Goal: Transaction & Acquisition: Purchase product/service

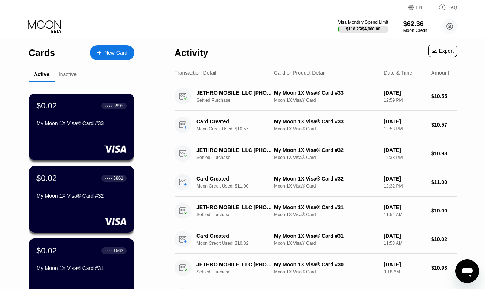
click at [105, 57] on div "New Card" at bounding box center [112, 52] width 45 height 15
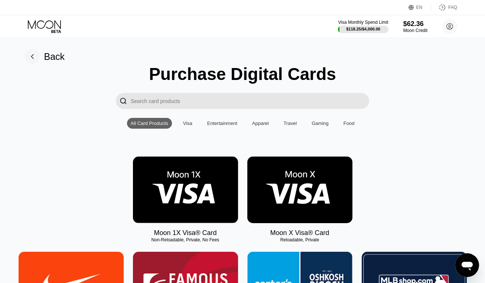
click at [180, 184] on img at bounding box center [185, 189] width 105 height 67
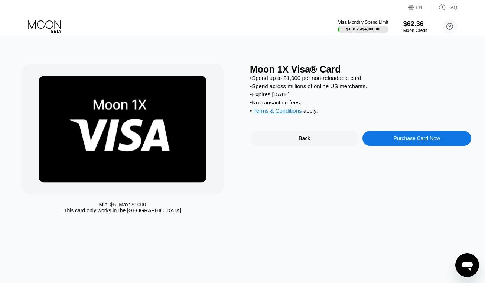
click at [429, 141] on div "Purchase Card Now" at bounding box center [417, 138] width 46 height 6
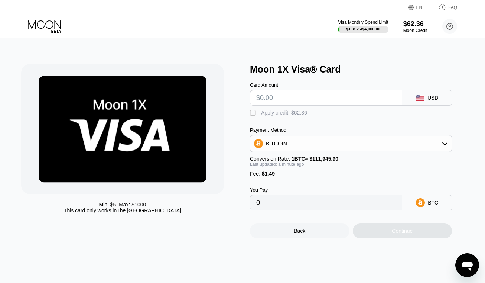
click at [264, 102] on input "text" at bounding box center [326, 97] width 140 height 15
type input "$1"
type input "0.00002225"
type input "$10"
type input "0.00010264"
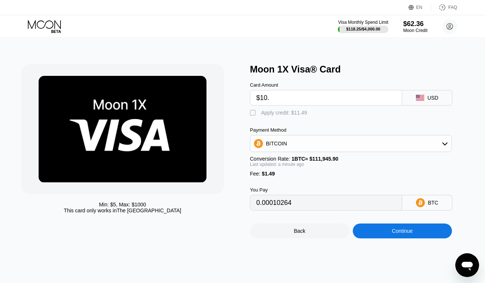
type input "$10.6"
type input "0.00010800"
type input "$10.62"
type input "0.00010818"
type input "$10.62"
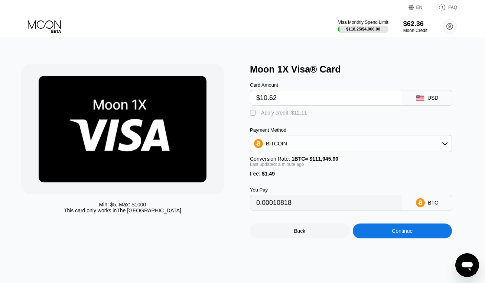
click at [292, 116] on div "Apply credit: $12.11" at bounding box center [284, 113] width 46 height 6
type input "0"
click at [397, 234] on div "Continue" at bounding box center [402, 231] width 21 height 6
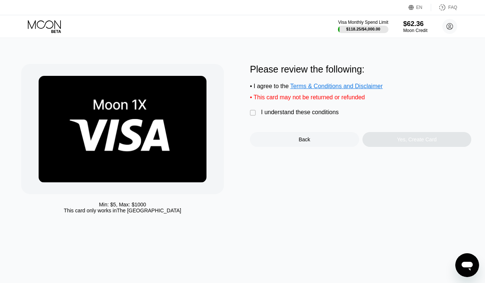
click at [275, 116] on div "I understand these conditions" at bounding box center [300, 112] width 78 height 7
click at [383, 145] on div "Yes, Create Card" at bounding box center [417, 139] width 109 height 15
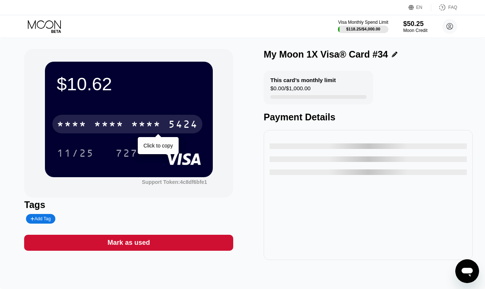
click at [161, 128] on div "* * * *" at bounding box center [146, 125] width 30 height 12
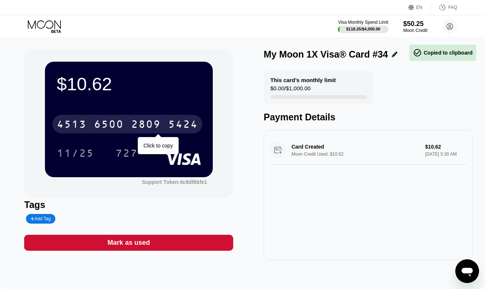
click at [161, 128] on div "2809" at bounding box center [146, 125] width 30 height 12
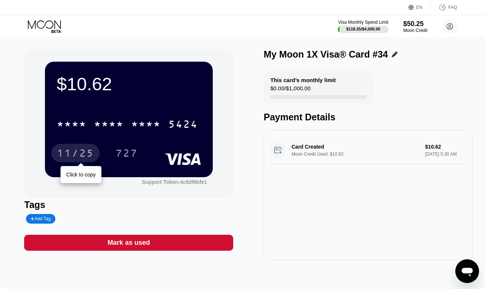
drag, startPoint x: 76, startPoint y: 153, endPoint x: 188, endPoint y: 122, distance: 116.4
click at [78, 154] on div "11/25" at bounding box center [75, 154] width 37 height 12
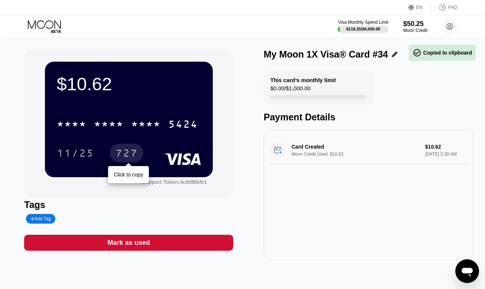
drag, startPoint x: 128, startPoint y: 152, endPoint x: 165, endPoint y: 118, distance: 50.8
click at [128, 153] on div "727" at bounding box center [127, 154] width 22 height 12
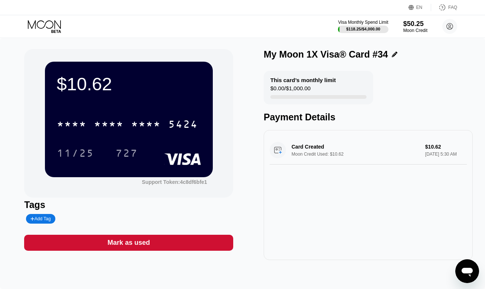
click at [46, 23] on icon at bounding box center [45, 26] width 35 height 13
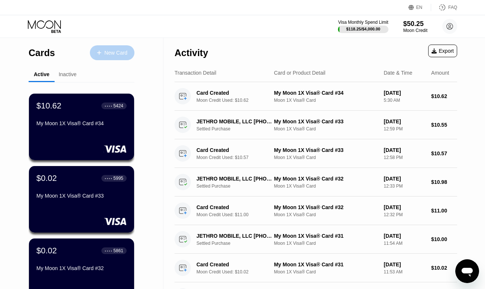
click at [114, 54] on div "New Card" at bounding box center [115, 53] width 23 height 6
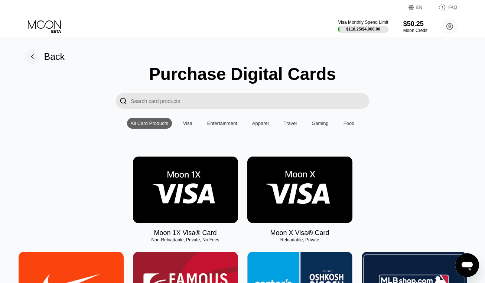
click at [183, 181] on img at bounding box center [185, 189] width 105 height 67
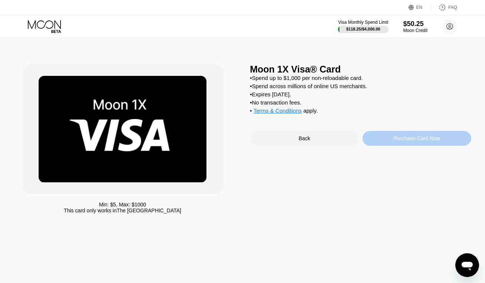
click at [401, 141] on div "Purchase Card Now" at bounding box center [417, 138] width 46 height 6
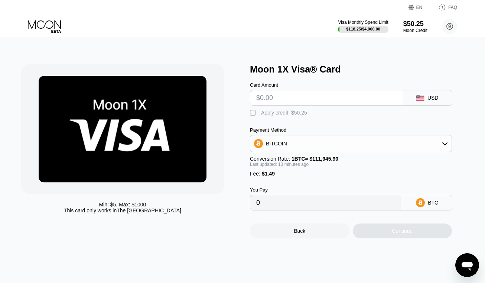
click at [298, 99] on input "text" at bounding box center [326, 97] width 140 height 15
type input "$11"
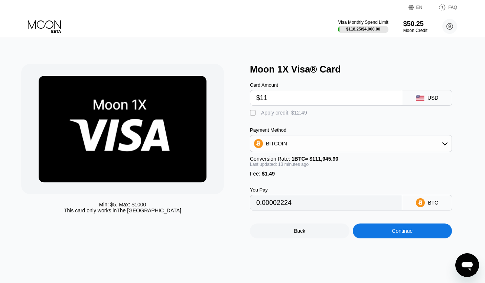
type input "0.00011154"
type input "$11.10"
type input "0.00011243"
type input "$11.10"
click at [294, 116] on div "Apply credit: $12.59" at bounding box center [284, 113] width 46 height 6
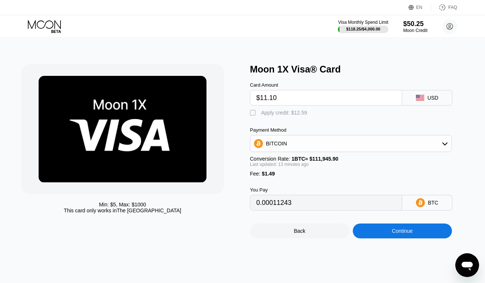
type input "0"
click at [404, 234] on div "Continue" at bounding box center [402, 231] width 21 height 6
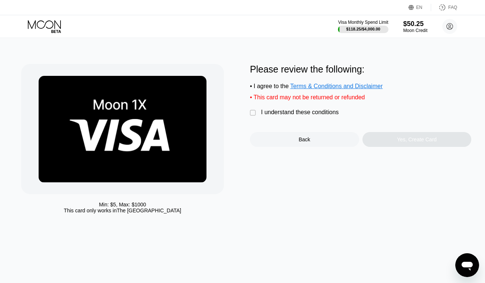
click at [295, 116] on div "I understand these conditions" at bounding box center [300, 112] width 78 height 7
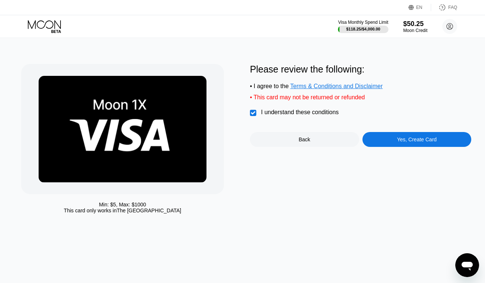
click at [379, 146] on div "Yes, Create Card" at bounding box center [417, 139] width 109 height 15
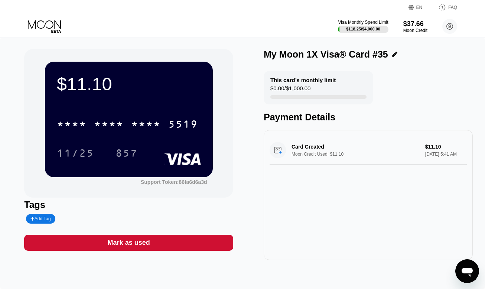
click at [417, 272] on div "$11.10 * * * * * * * * * * * * 5519 11/25 857 Support Token: 86fa6d6a3d Tags Ad…" at bounding box center [242, 163] width 485 height 251
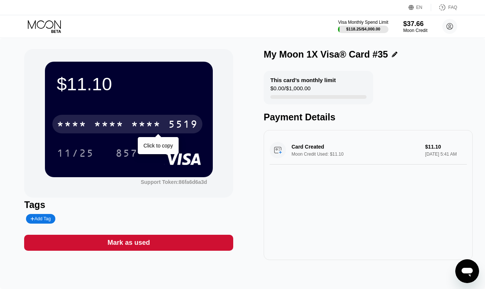
click at [113, 123] on div "* * * *" at bounding box center [109, 125] width 30 height 12
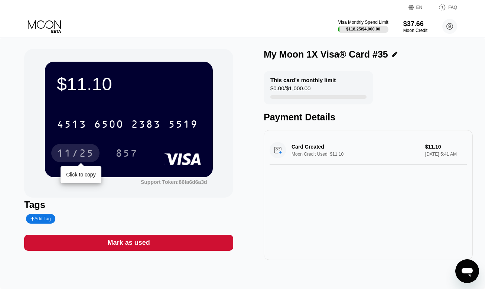
click at [65, 152] on div "11/25" at bounding box center [75, 154] width 37 height 12
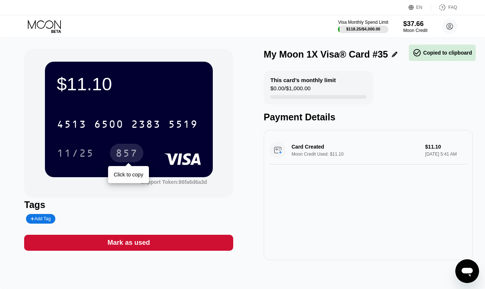
drag, startPoint x: 128, startPoint y: 149, endPoint x: 254, endPoint y: 105, distance: 133.6
click at [128, 149] on div "857" at bounding box center [126, 153] width 33 height 19
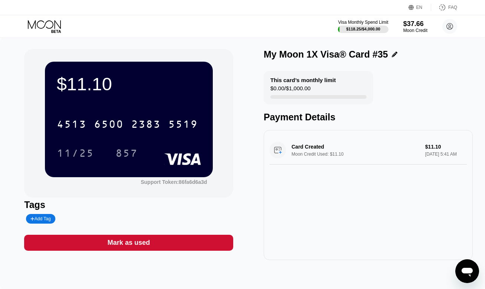
click at [60, 25] on icon at bounding box center [45, 26] width 35 height 13
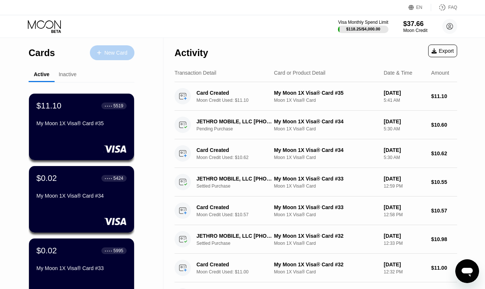
click at [113, 57] on div "New Card" at bounding box center [112, 52] width 45 height 15
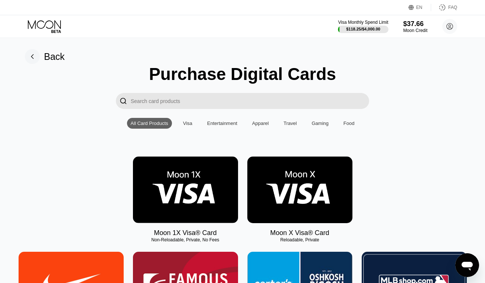
click at [169, 195] on img at bounding box center [185, 189] width 105 height 67
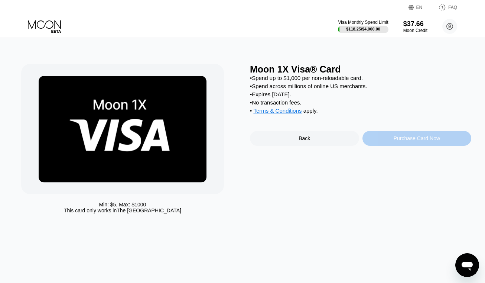
click at [376, 146] on div "Purchase Card Now" at bounding box center [417, 138] width 109 height 15
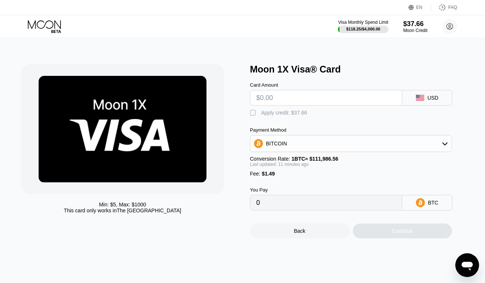
click at [314, 102] on input "text" at bounding box center [326, 97] width 140 height 15
type input "$11"
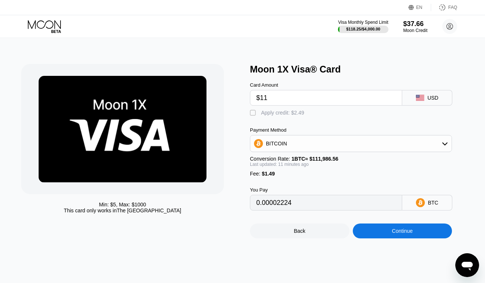
type input "0.00011152"
type input "$11.08"
type input "0.00011223"
type input "$11.08"
click at [298, 114] on div "Apply credit: $12.57" at bounding box center [284, 113] width 46 height 6
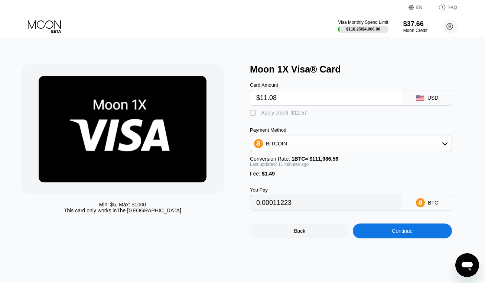
type input "0"
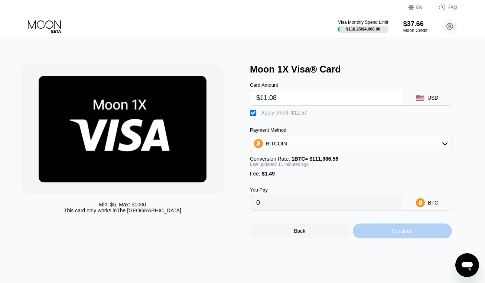
click at [374, 236] on div "Continue" at bounding box center [403, 230] width 100 height 15
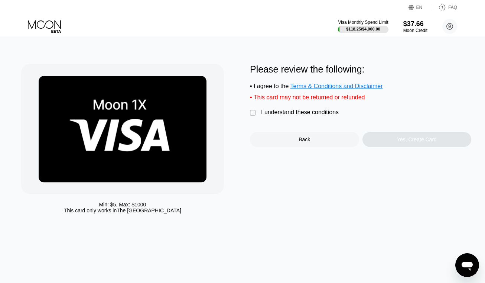
click at [285, 115] on div "I understand these conditions" at bounding box center [300, 112] width 78 height 7
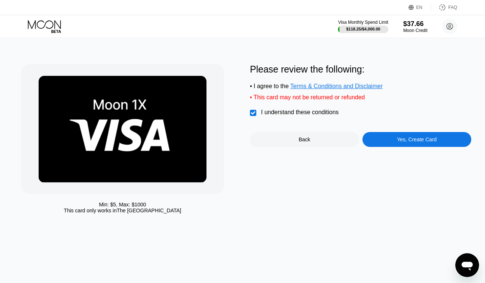
click at [448, 147] on div "Yes, Create Card" at bounding box center [417, 139] width 109 height 15
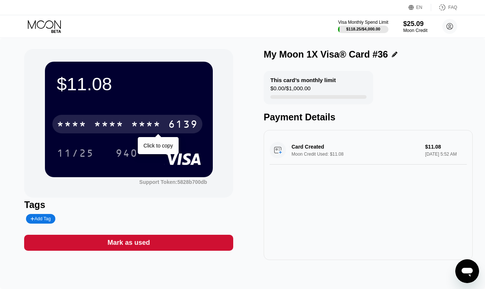
click at [160, 120] on div "* * * *" at bounding box center [146, 125] width 30 height 12
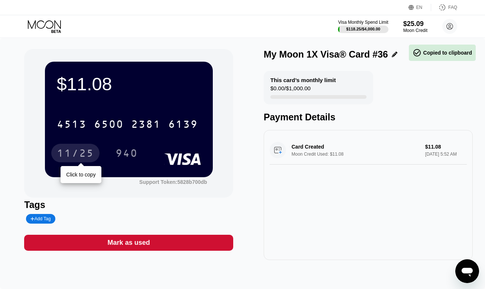
click at [83, 154] on div "11/25" at bounding box center [75, 154] width 37 height 12
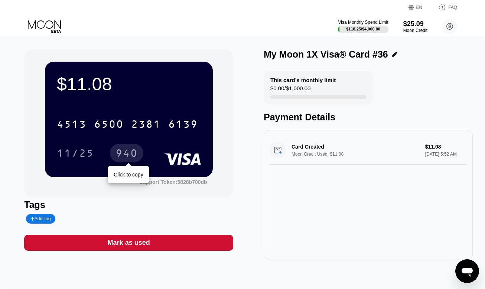
drag, startPoint x: 141, startPoint y: 149, endPoint x: 307, endPoint y: 95, distance: 174.6
click at [141, 149] on div "940" at bounding box center [126, 153] width 33 height 19
click at [52, 22] on icon at bounding box center [45, 26] width 35 height 13
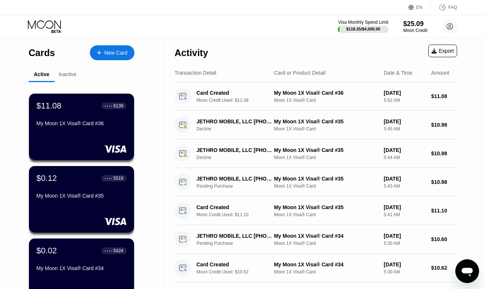
click at [112, 51] on div "New Card" at bounding box center [115, 53] width 23 height 6
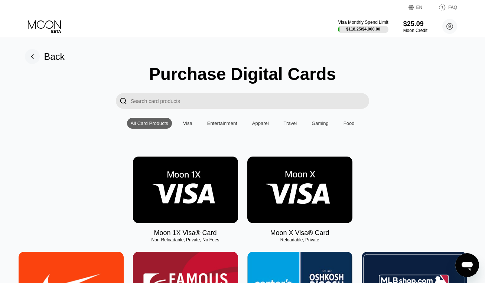
click at [191, 185] on img at bounding box center [185, 189] width 105 height 67
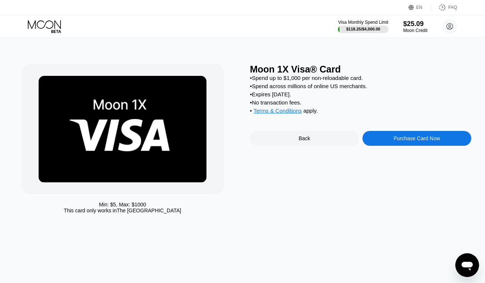
click at [393, 143] on div "Purchase Card Now" at bounding box center [417, 138] width 109 height 15
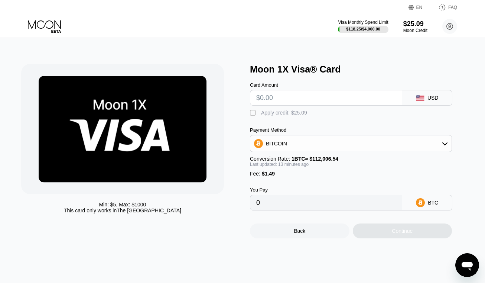
click at [276, 117] on div " Apply credit: $25.09" at bounding box center [280, 112] width 61 height 7
click at [271, 102] on input "text" at bounding box center [326, 97] width 140 height 15
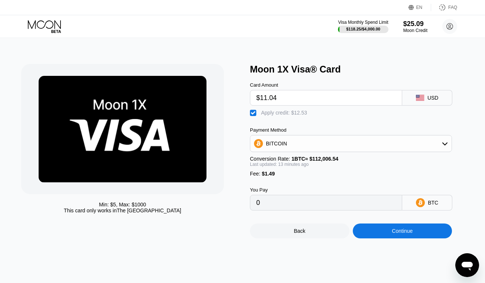
type input "$11.04"
click at [376, 235] on div "Continue" at bounding box center [403, 230] width 100 height 15
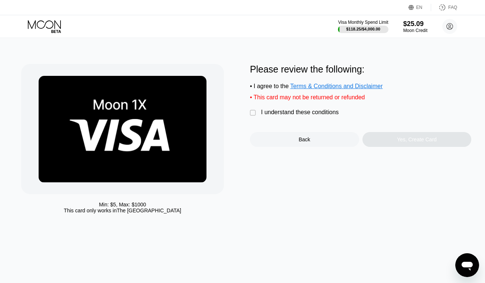
click at [278, 116] on div "I understand these conditions" at bounding box center [300, 112] width 78 height 7
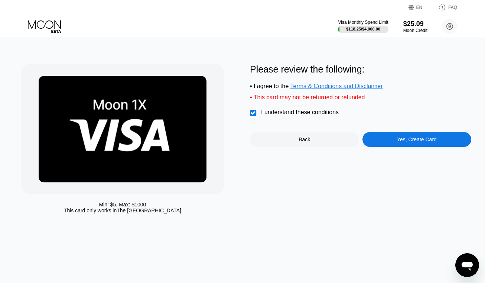
click at [409, 138] on div "Yes, Create Card" at bounding box center [417, 139] width 109 height 15
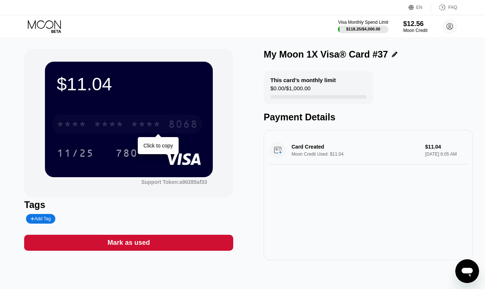
click at [147, 130] on div "* * * *" at bounding box center [146, 125] width 30 height 12
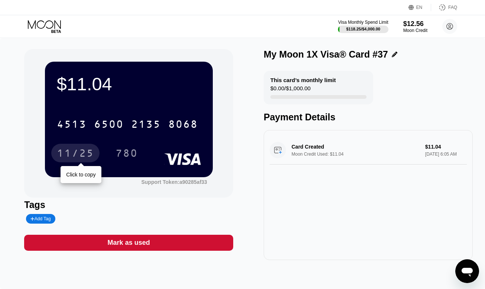
drag, startPoint x: 85, startPoint y: 152, endPoint x: 165, endPoint y: 135, distance: 82.1
click at [86, 154] on div "11/25" at bounding box center [75, 154] width 37 height 12
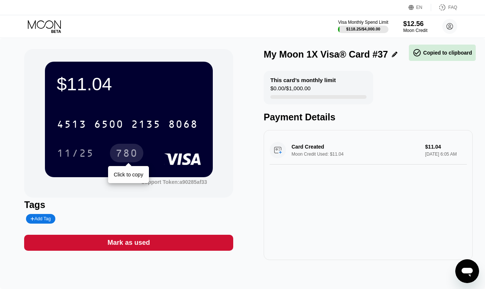
drag, startPoint x: 137, startPoint y: 155, endPoint x: 178, endPoint y: 126, distance: 50.6
click at [137, 155] on div "780" at bounding box center [127, 154] width 22 height 12
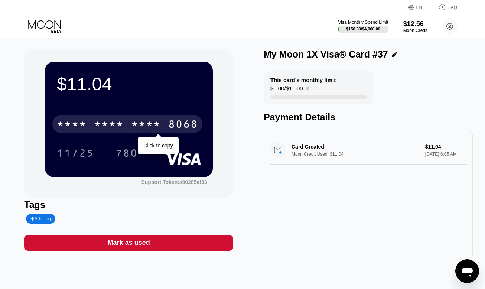
click at [141, 123] on div "* * * *" at bounding box center [146, 125] width 30 height 12
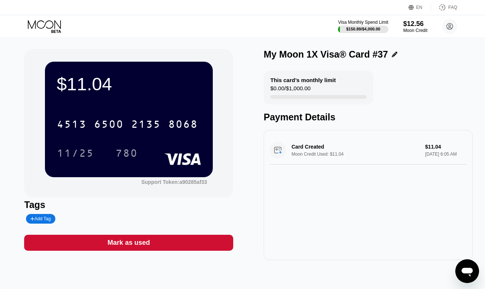
click at [42, 22] on icon at bounding box center [45, 26] width 35 height 13
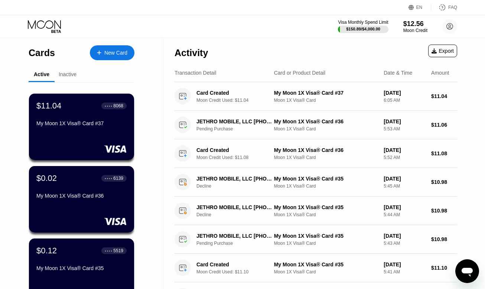
click at [116, 55] on div "New Card" at bounding box center [115, 53] width 23 height 6
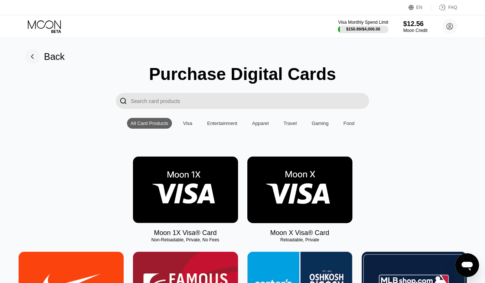
click at [193, 193] on img at bounding box center [185, 189] width 105 height 67
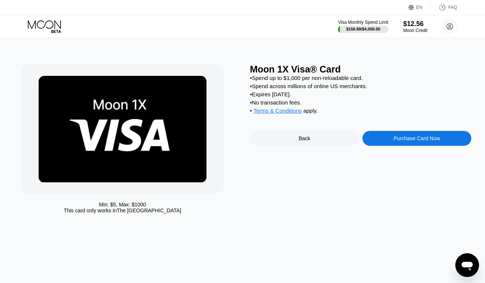
click at [422, 141] on div "Purchase Card Now" at bounding box center [417, 138] width 46 height 6
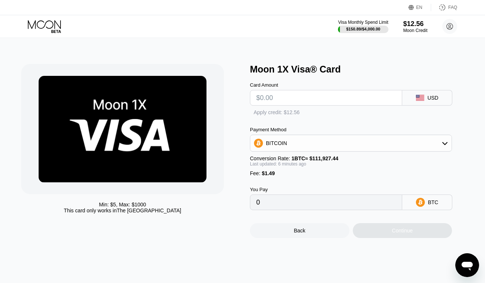
type input "0"
click at [280, 115] on div "Apply credit: $12.56" at bounding box center [284, 113] width 46 height 6
click at [281, 103] on input "text" at bounding box center [326, 97] width 140 height 15
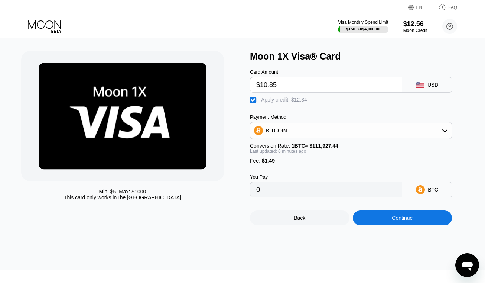
scroll to position [37, 0]
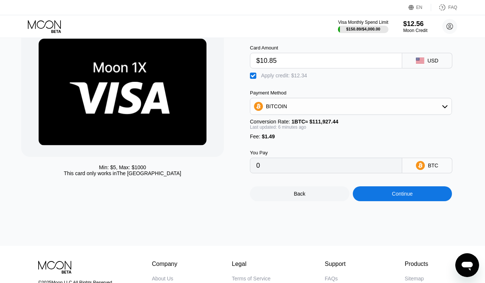
type input "$10.85"
click at [400, 197] on div "Continue" at bounding box center [402, 194] width 21 height 6
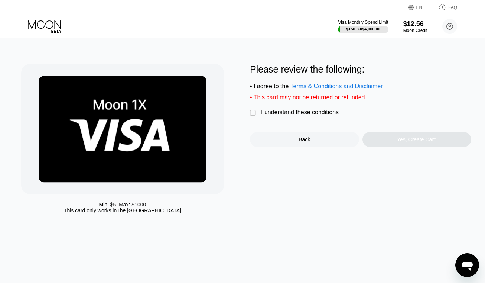
click at [284, 116] on div "I understand these conditions" at bounding box center [300, 112] width 78 height 7
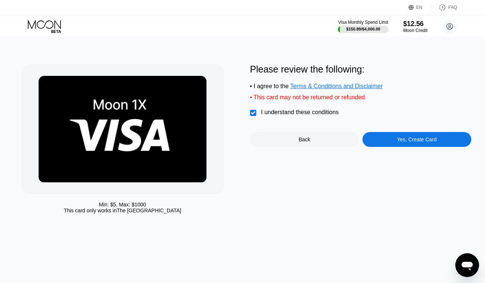
click at [390, 142] on div "Yes, Create Card" at bounding box center [417, 139] width 109 height 15
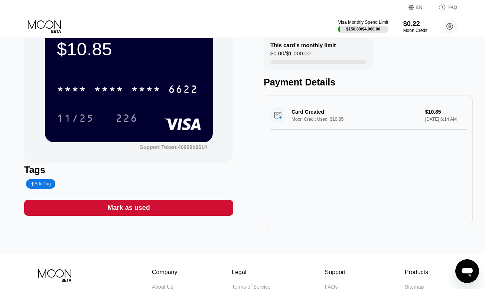
scroll to position [37, 0]
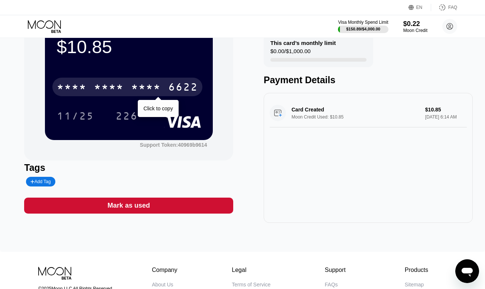
click at [136, 91] on div "* * * *" at bounding box center [146, 88] width 30 height 12
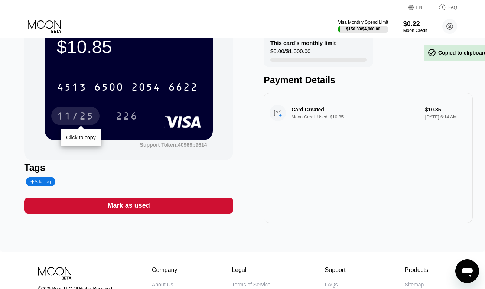
click at [90, 113] on div "11/25" at bounding box center [75, 117] width 37 height 12
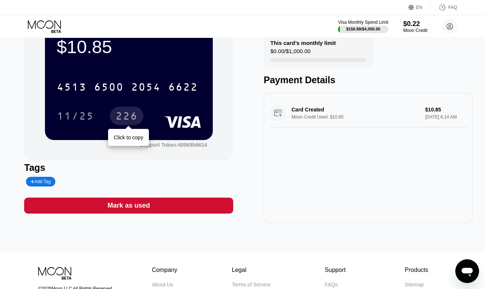
click at [130, 111] on div "226" at bounding box center [126, 116] width 33 height 19
